Goal: Task Accomplishment & Management: Complete application form

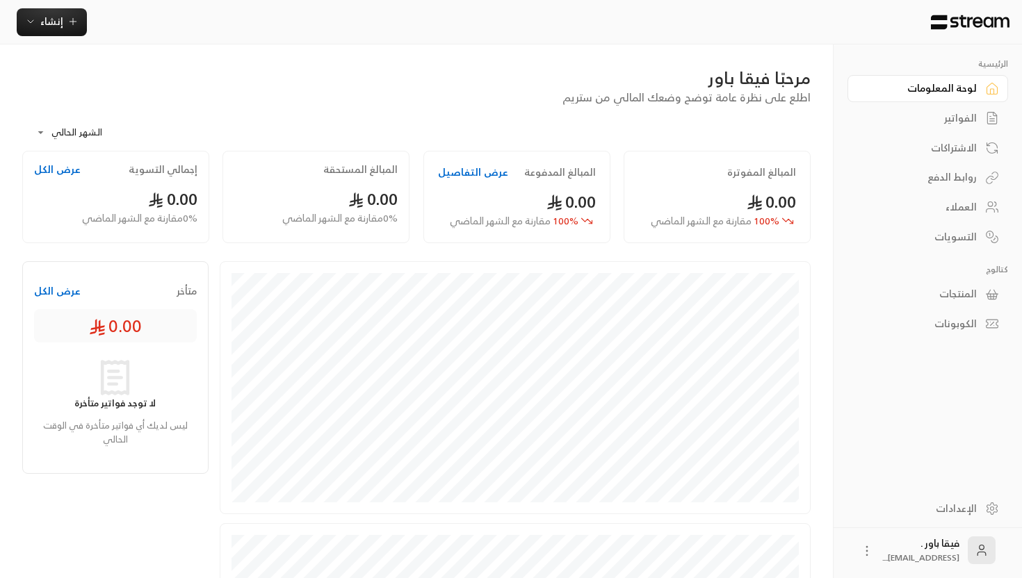
click at [940, 153] on div "الاشتراكات" at bounding box center [921, 148] width 112 height 14
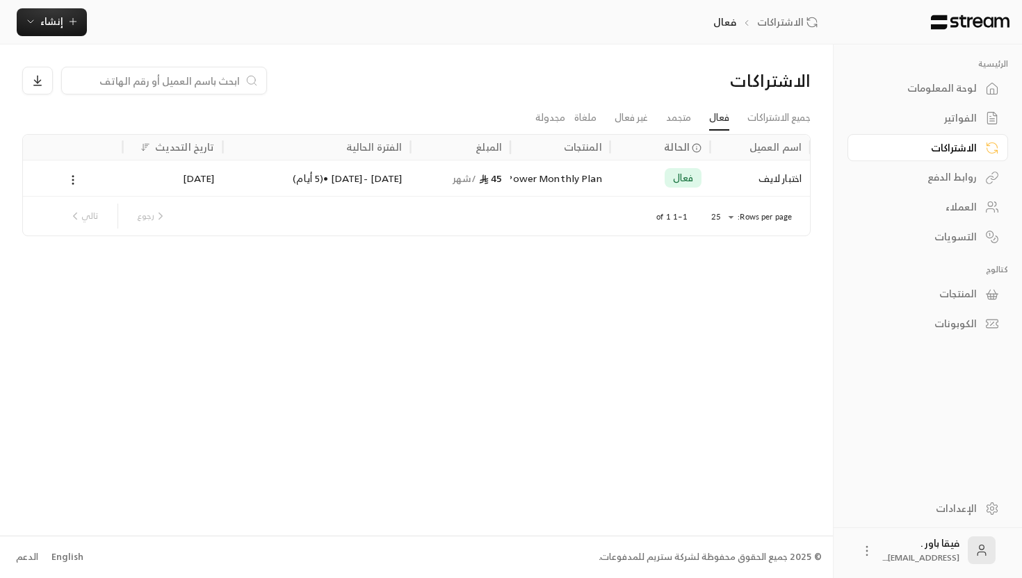
click at [956, 297] on div "المنتجات" at bounding box center [921, 294] width 112 height 14
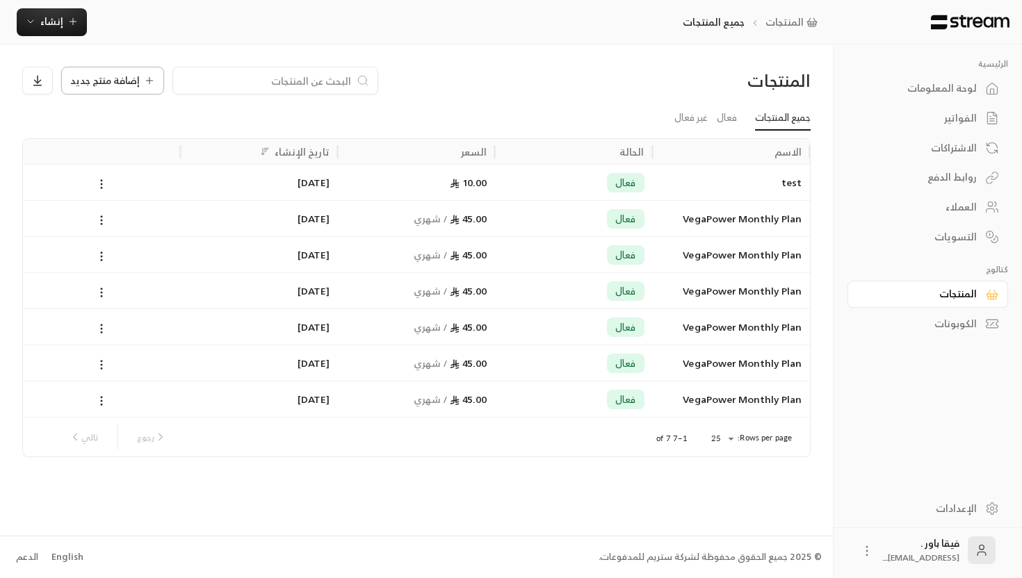
click at [122, 76] on span "إضافة منتج جديد" at bounding box center [104, 81] width 69 height 10
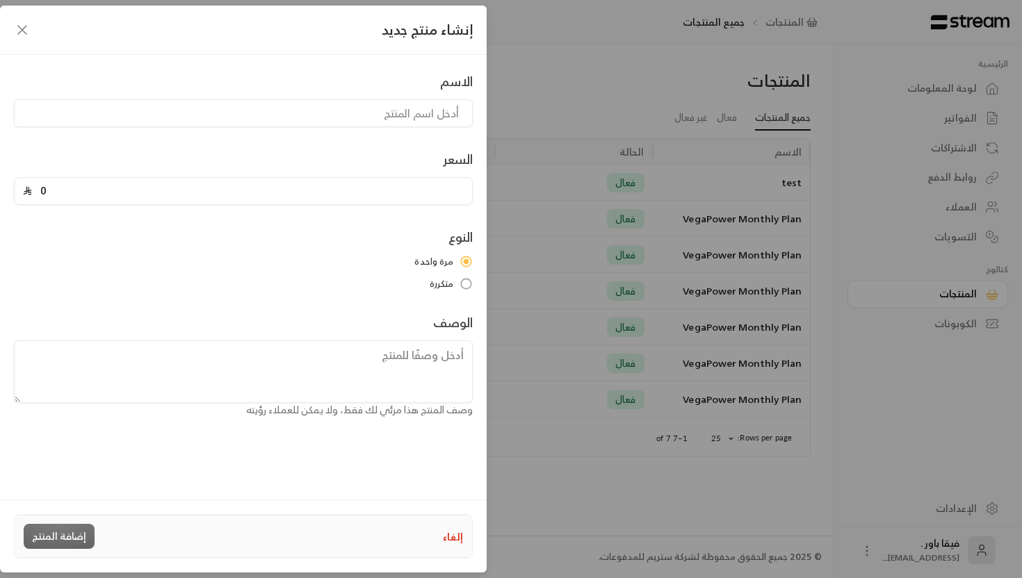
click at [213, 129] on div "الاسم السعر 0 النوع مرة واحدة متكررة الوصف وصف المنتج هذا مرئي لك فقط، ولا يمكن…" at bounding box center [243, 245] width 473 height 346
click at [226, 112] on input at bounding box center [243, 113] width 459 height 28
type input "g"
type input "h"
type input "اختبار اسبوعي"
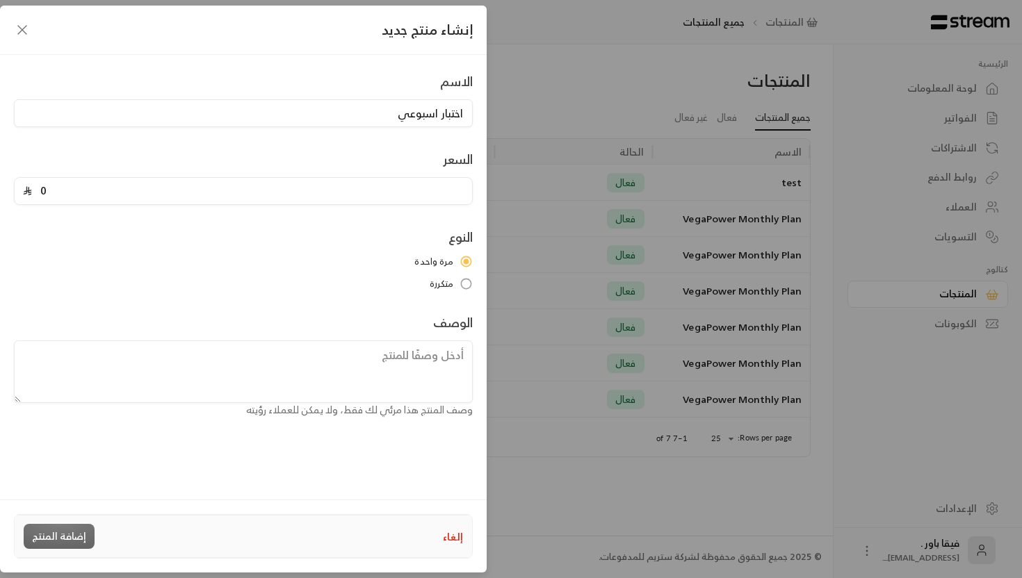
click at [202, 181] on input "0" at bounding box center [248, 191] width 432 height 26
type input "5"
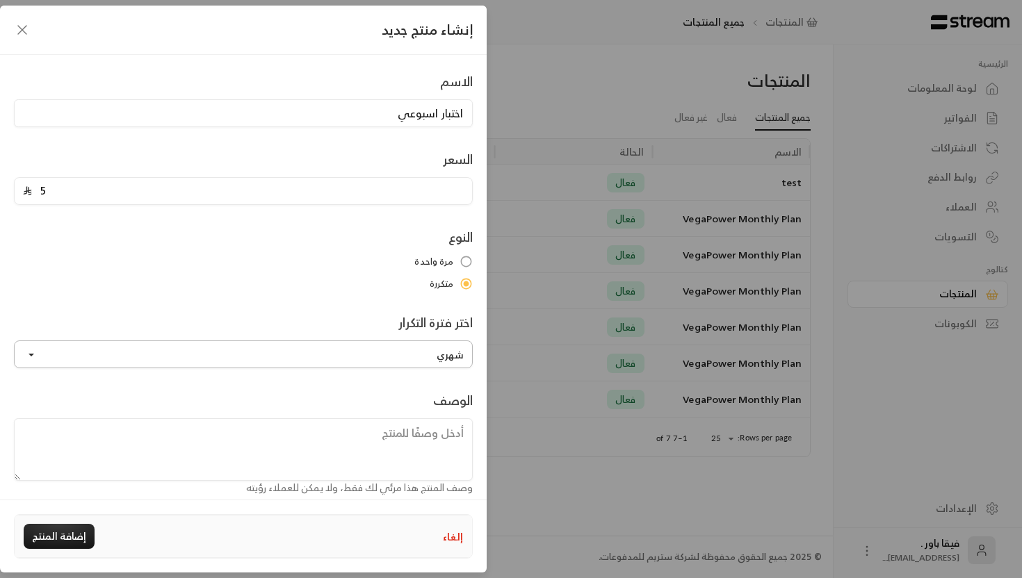
click at [457, 346] on button "شهري" at bounding box center [243, 355] width 459 height 28
click at [445, 196] on link "أسبوعي" at bounding box center [243, 195] width 441 height 25
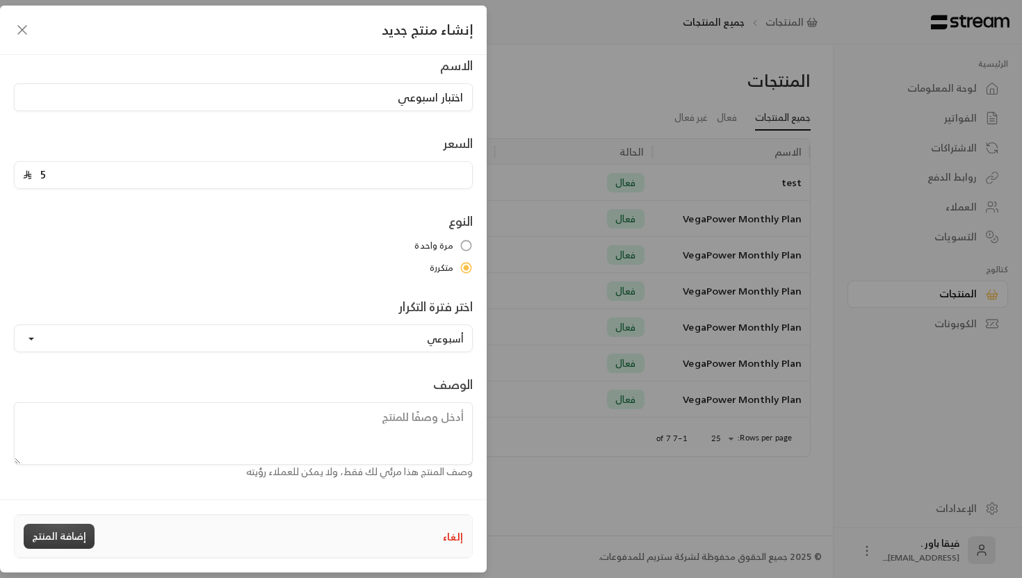
click at [69, 535] on button "إضافة المنتج" at bounding box center [59, 536] width 71 height 25
type input "0"
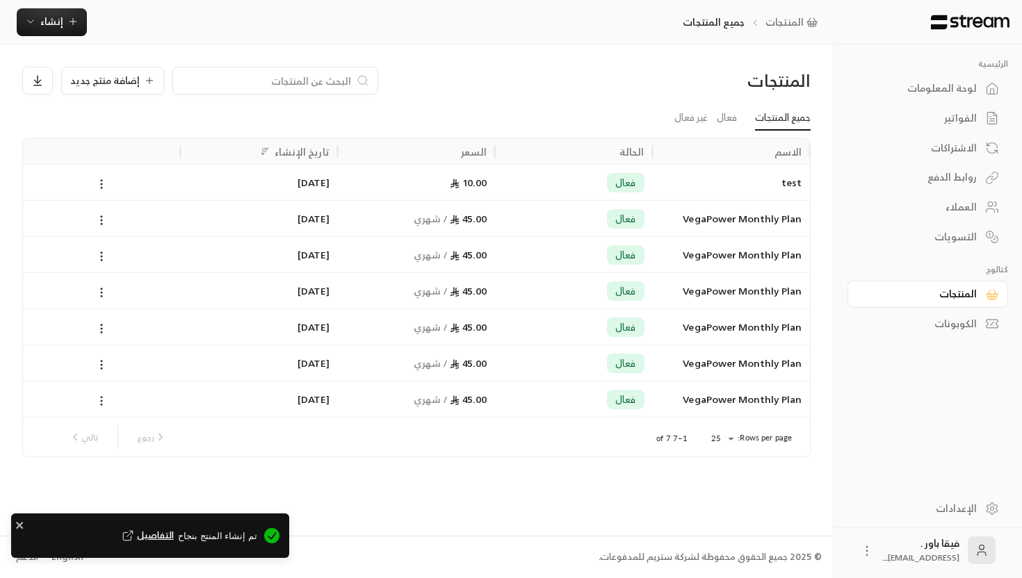
scroll to position [0, 0]
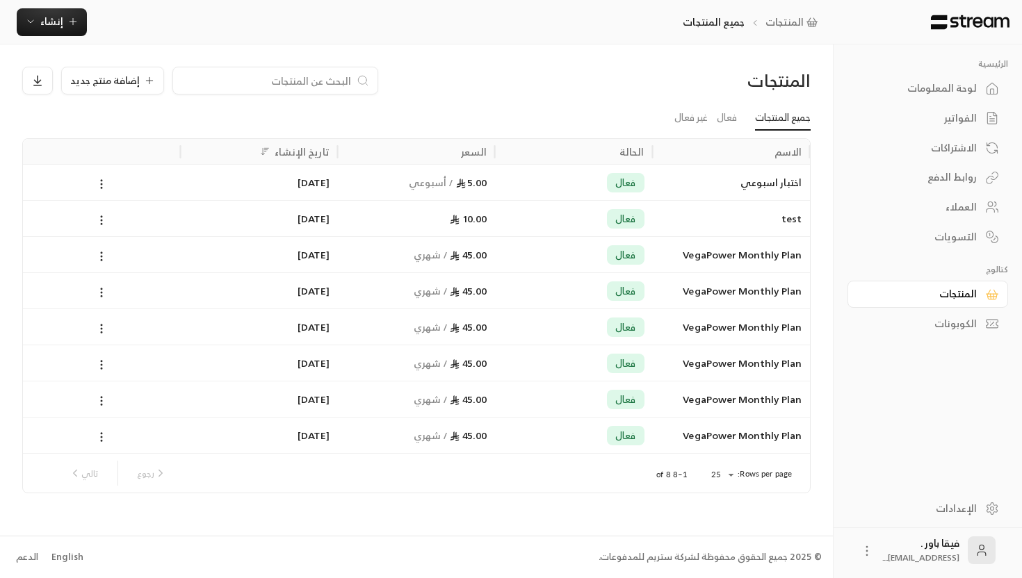
click at [988, 150] on icon at bounding box center [992, 148] width 14 height 14
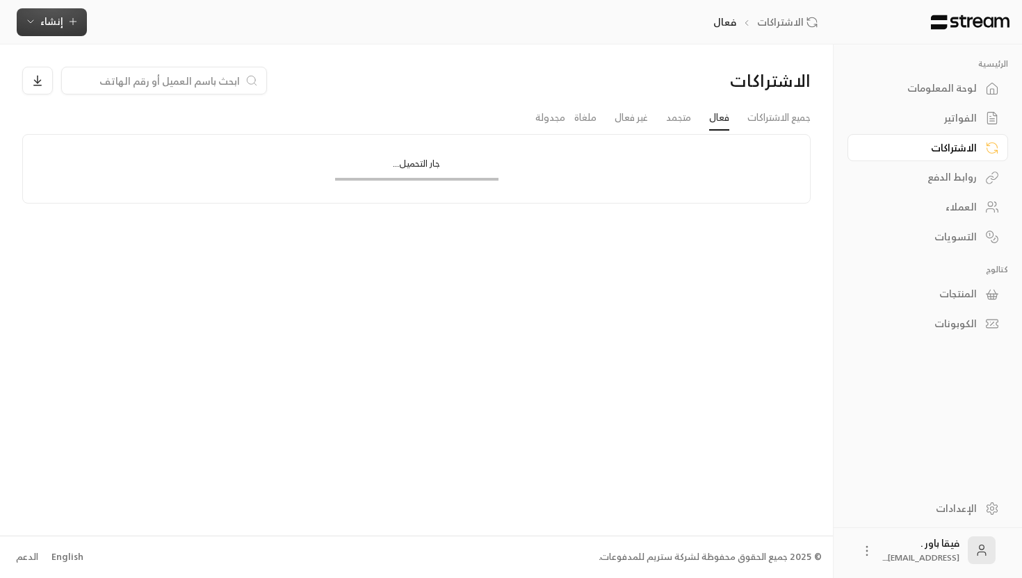
click at [62, 24] on span "إنشاء" at bounding box center [51, 21] width 23 height 17
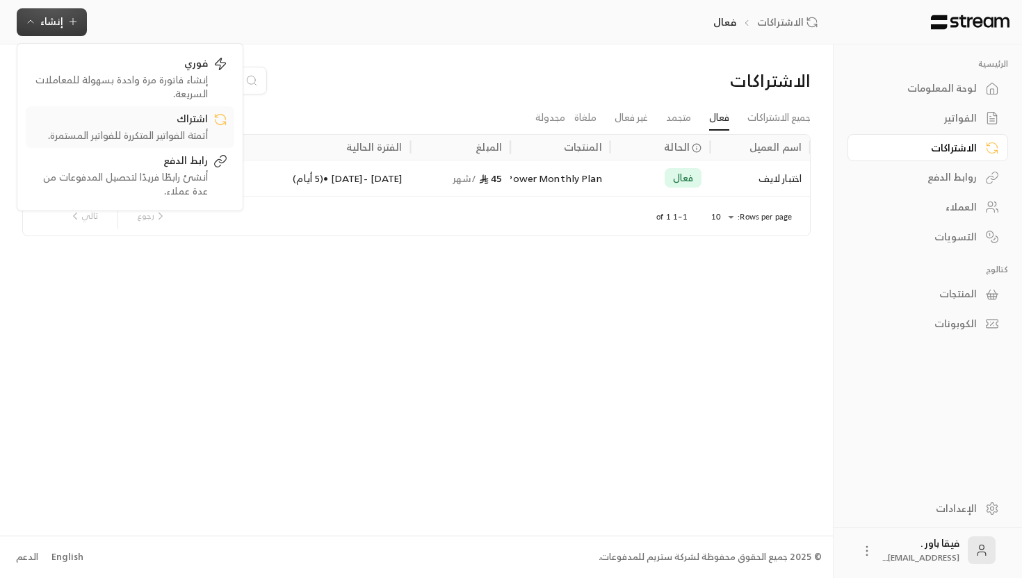
click at [170, 118] on div "اشتراك" at bounding box center [120, 120] width 175 height 17
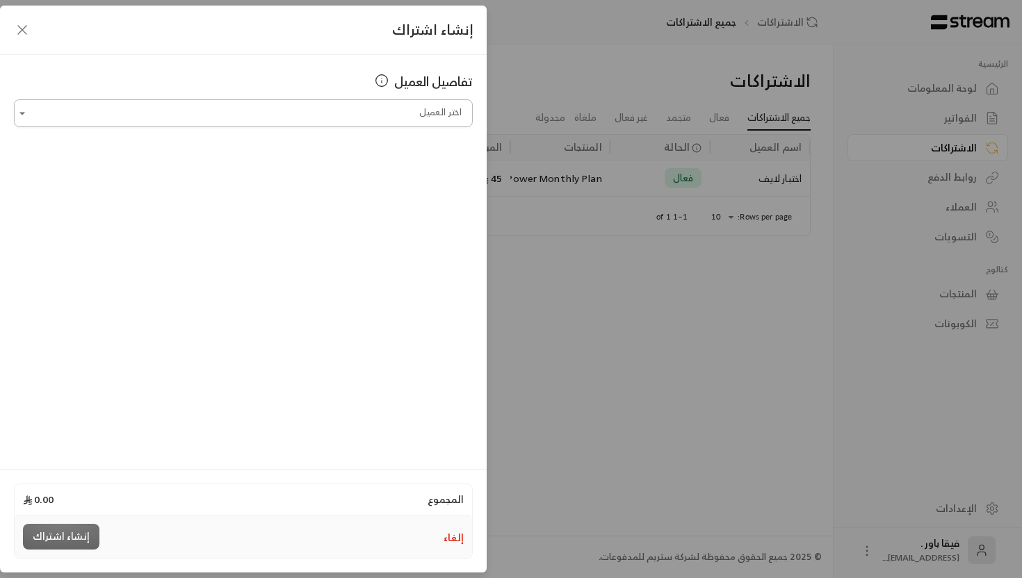
click at [307, 116] on input "اختر العميل" at bounding box center [243, 113] width 459 height 24
click at [347, 181] on span "+966561565729" at bounding box center [350, 187] width 91 height 16
type input "**********"
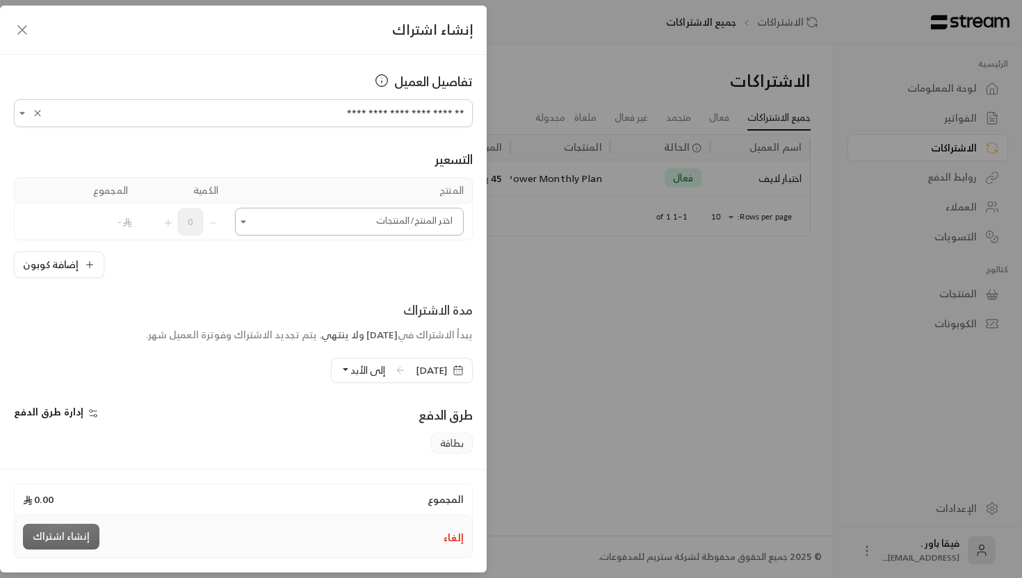
click at [367, 235] on div "اختر المنتج/المنتجات" at bounding box center [349, 222] width 229 height 28
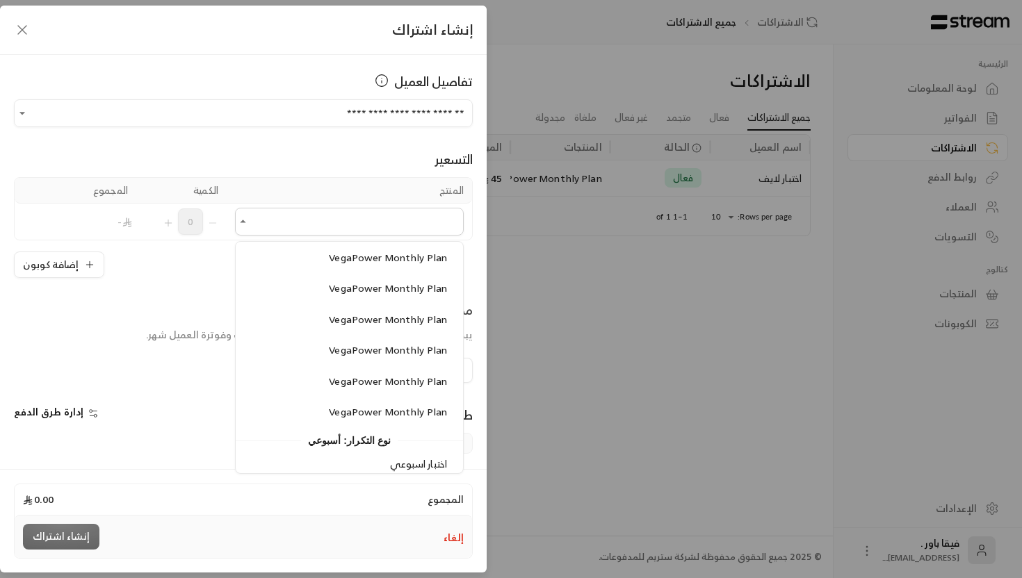
scroll to position [120, 0]
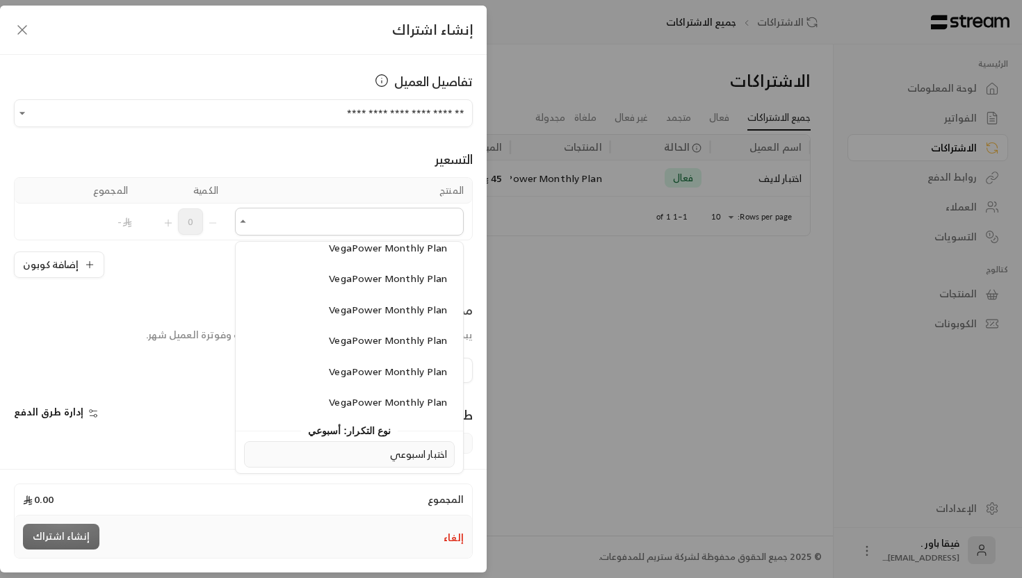
click at [390, 448] on span "اختبار اسبوعي" at bounding box center [418, 453] width 57 height 17
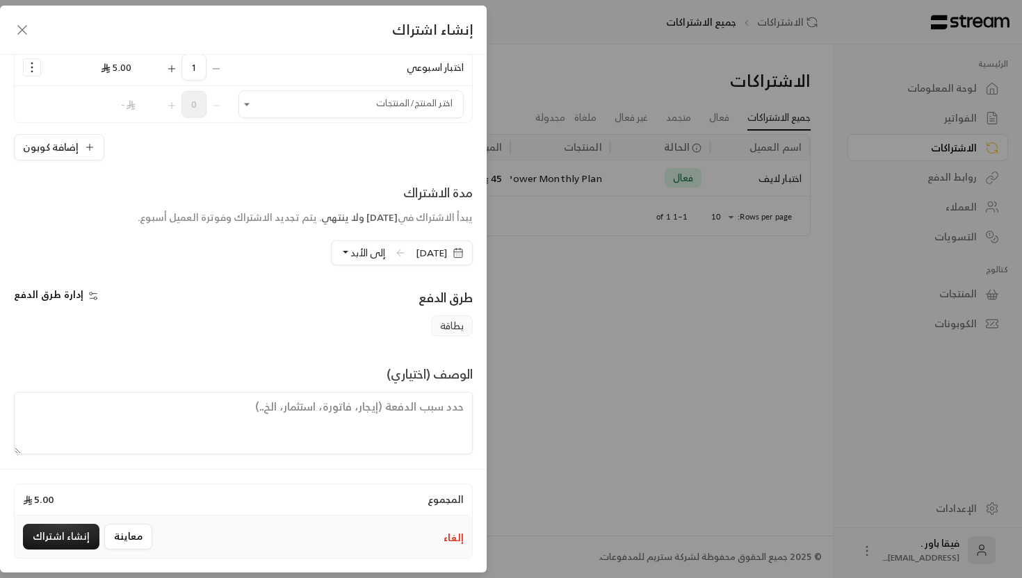
scroll to position [160, 0]
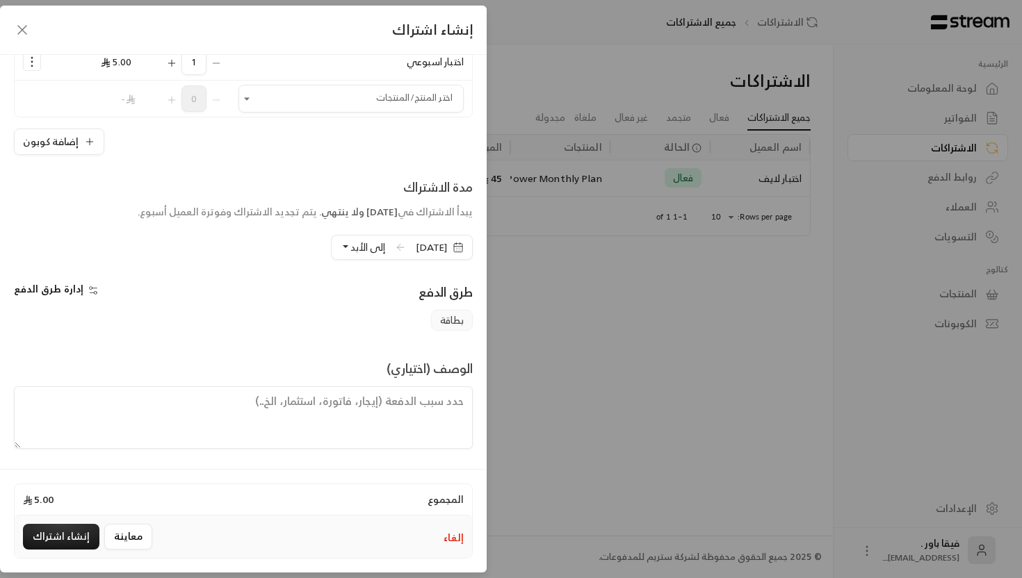
click at [75, 295] on span "إدارة طرق الدفع" at bounding box center [48, 288] width 69 height 17
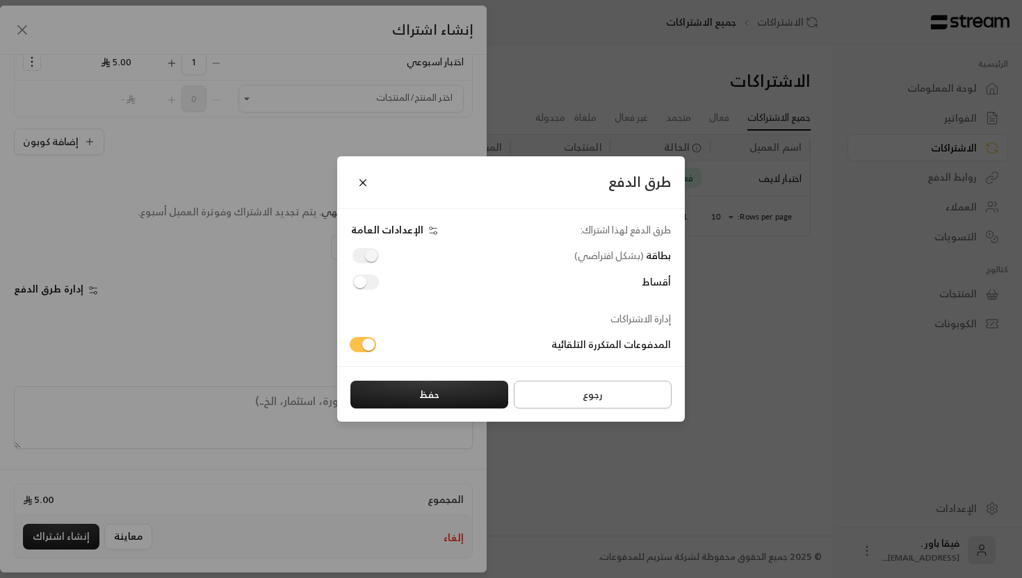
click at [564, 397] on button "رجوع" at bounding box center [593, 395] width 158 height 28
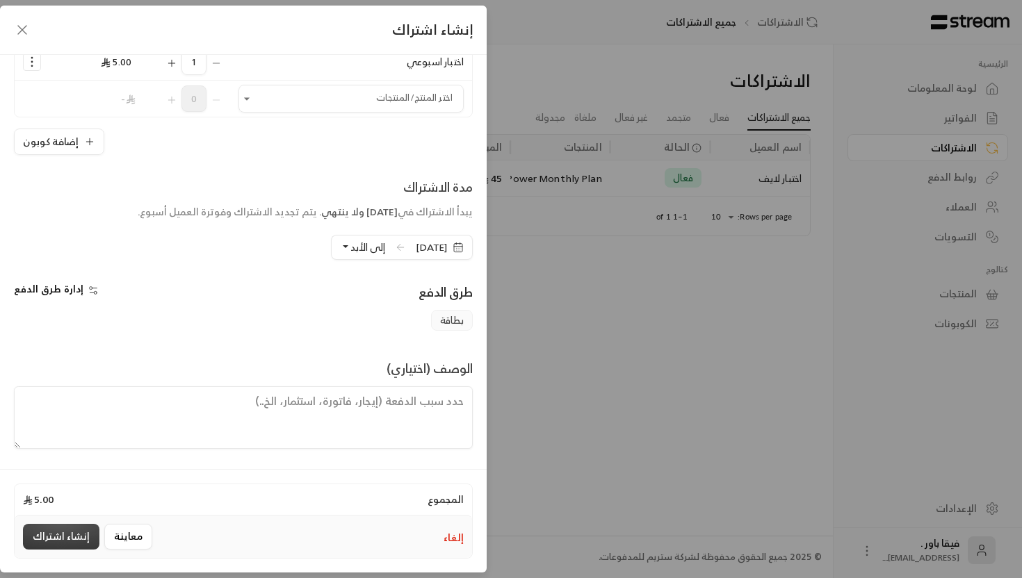
click at [85, 532] on button "إنشاء اشتراك" at bounding box center [61, 537] width 76 height 26
